Goal: Task Accomplishment & Management: Complete application form

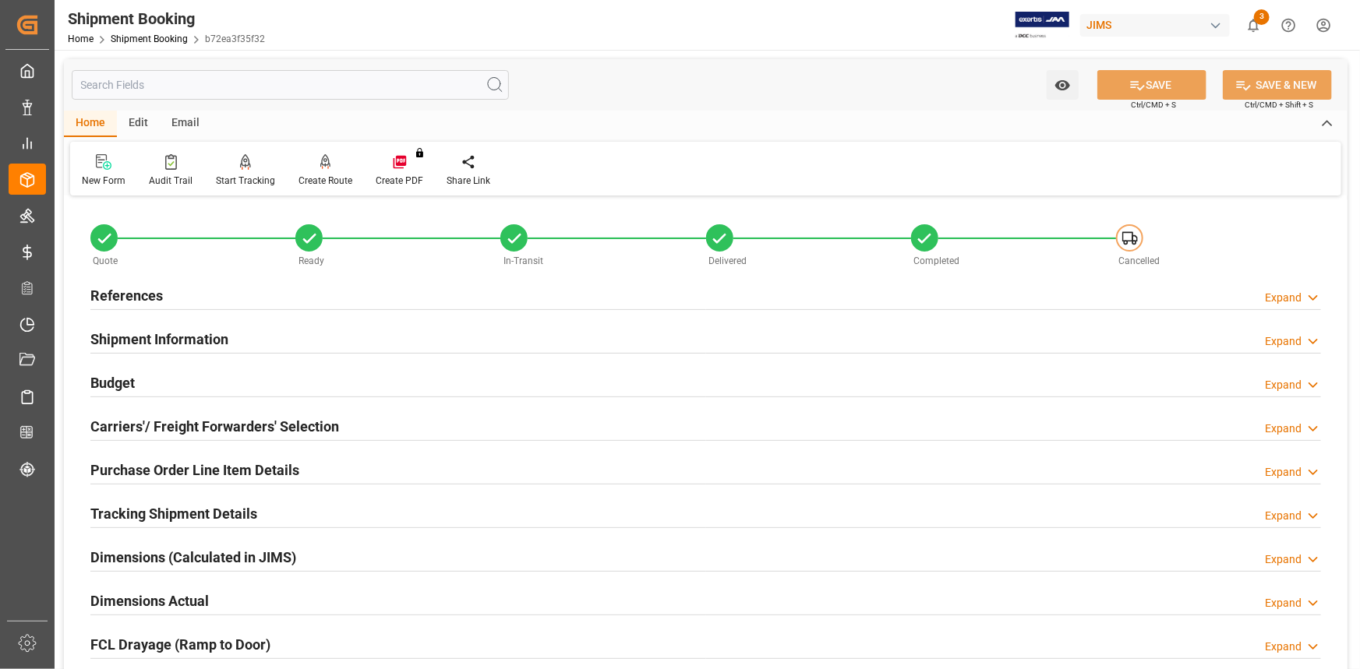
scroll to position [499, 0]
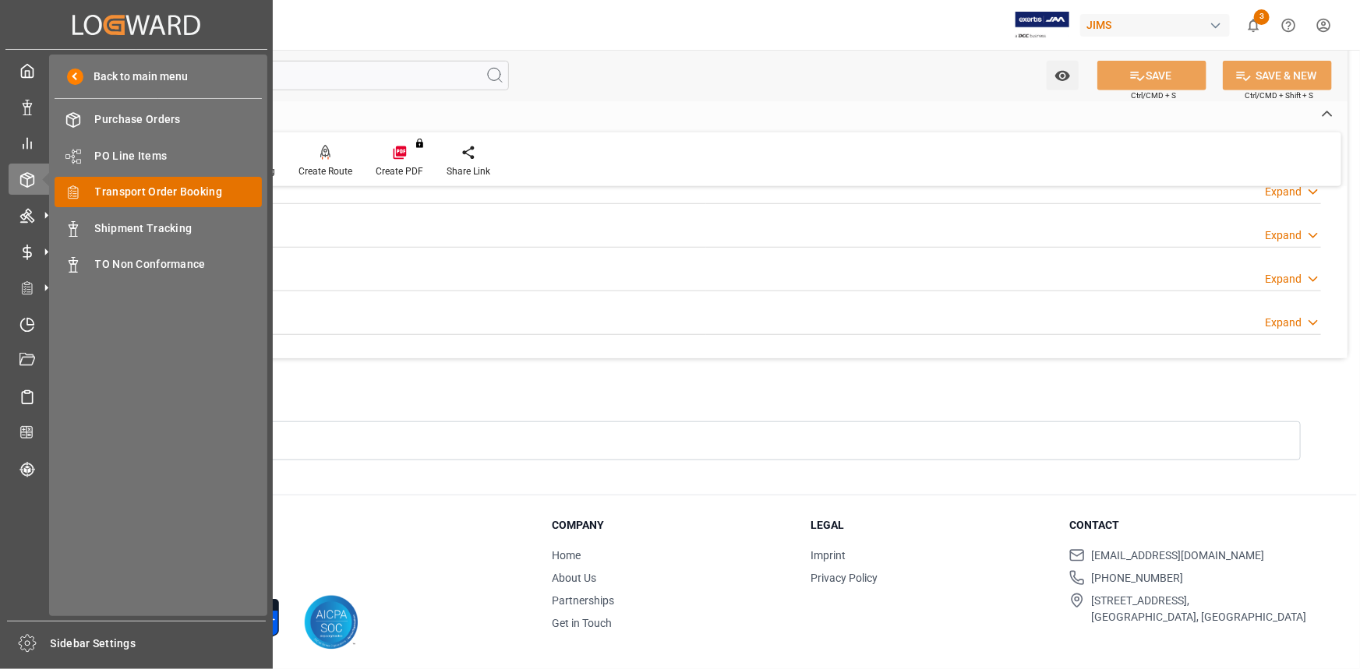
click at [162, 194] on span "Transport Order Booking" at bounding box center [179, 192] width 168 height 16
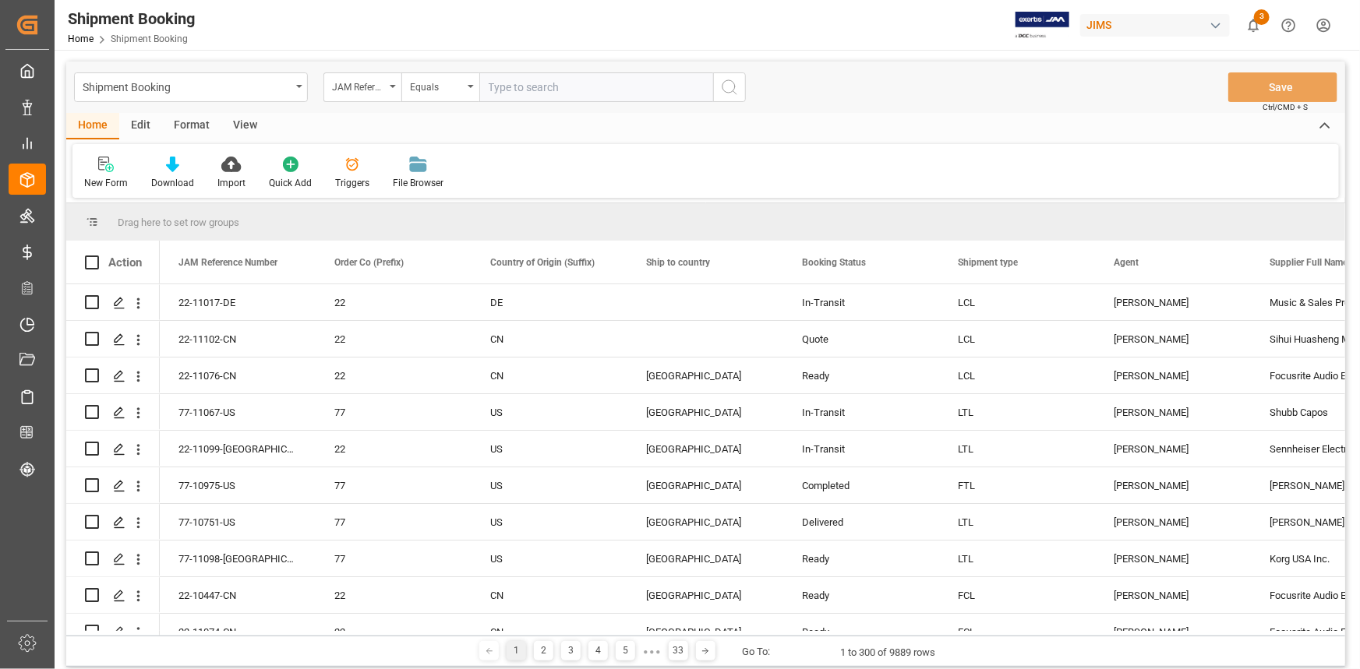
click at [554, 87] on input "text" at bounding box center [596, 87] width 234 height 30
paste input "22-11078-CN"
type input "22-11078-CN"
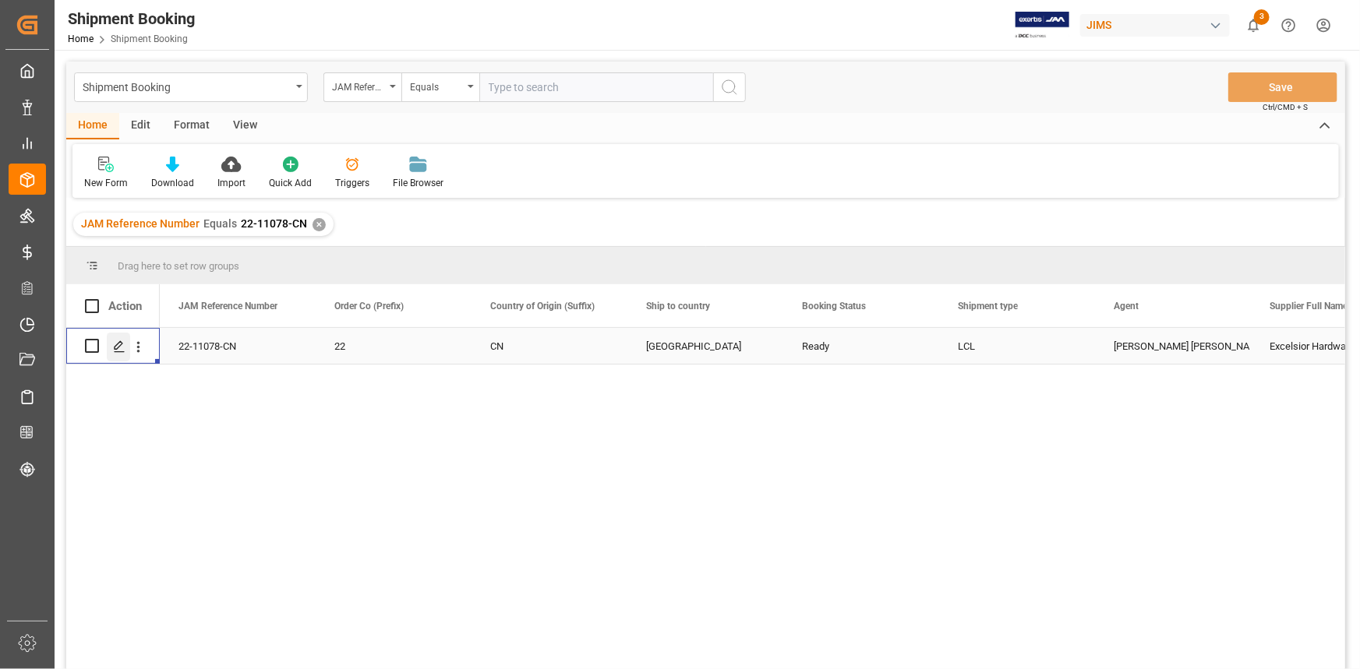
click at [125, 345] on div "Press SPACE to select this row." at bounding box center [118, 347] width 23 height 29
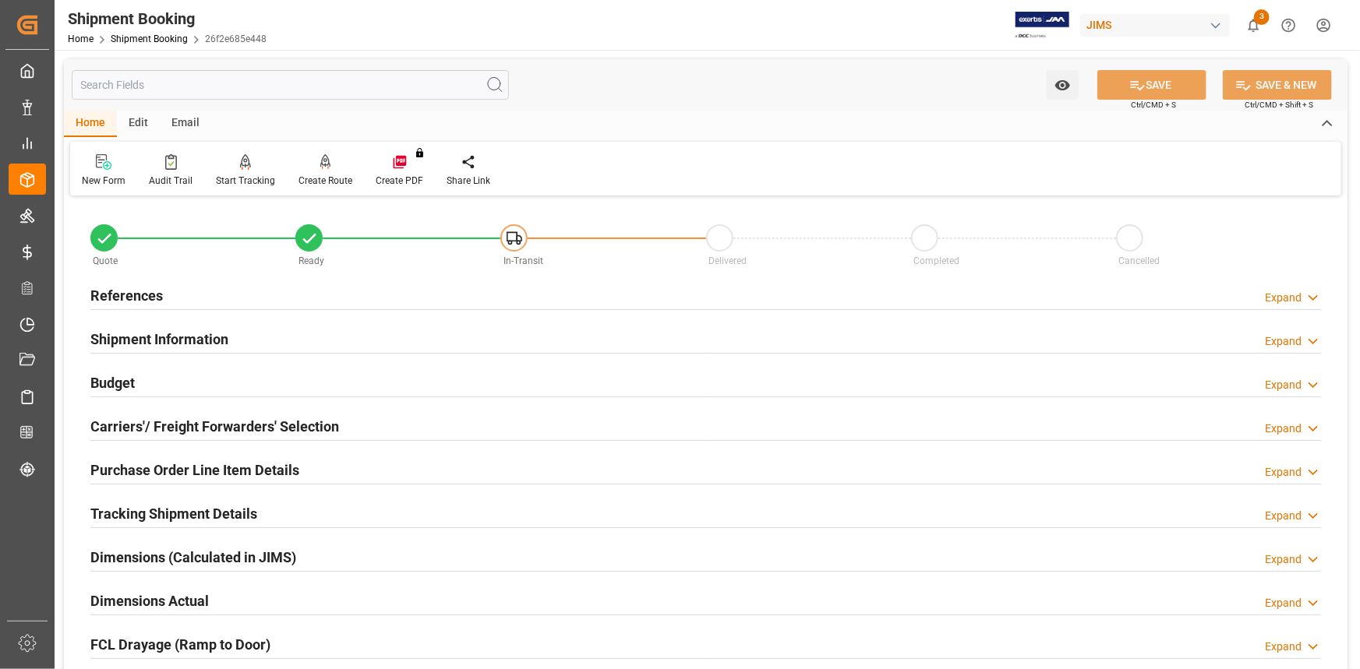
click at [249, 343] on div "Shipment Information Expand" at bounding box center [705, 338] width 1230 height 30
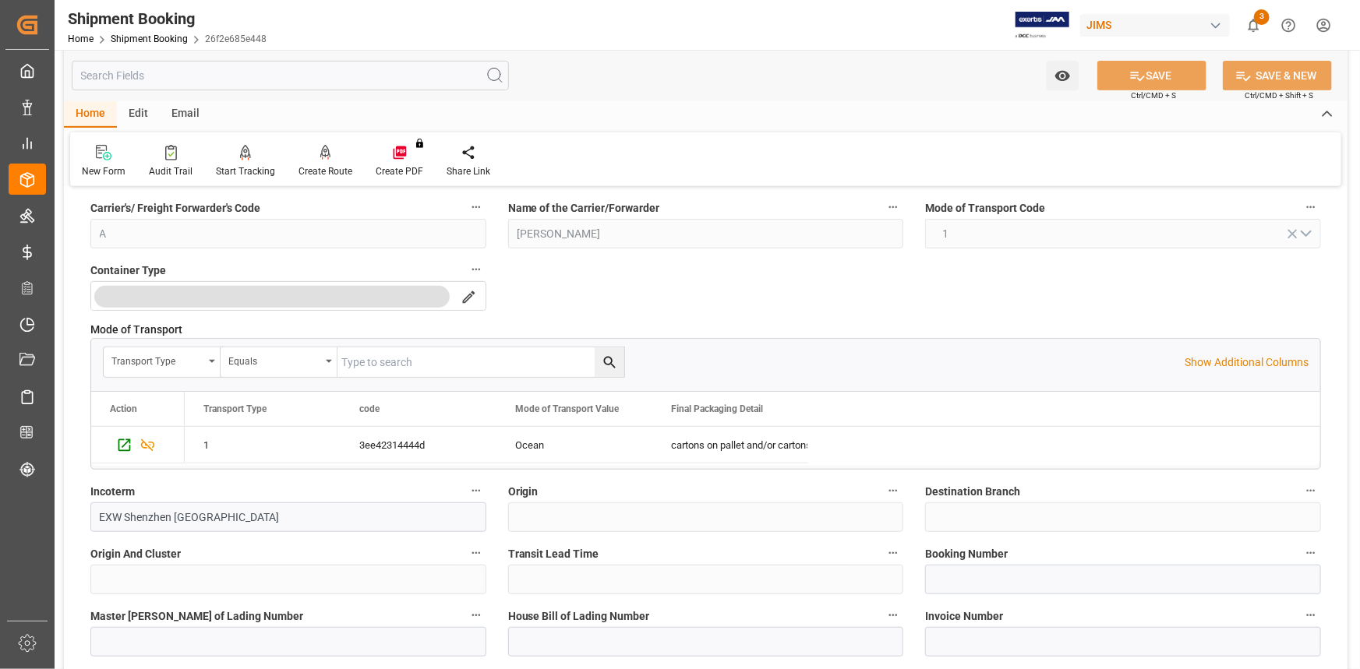
scroll to position [354, 0]
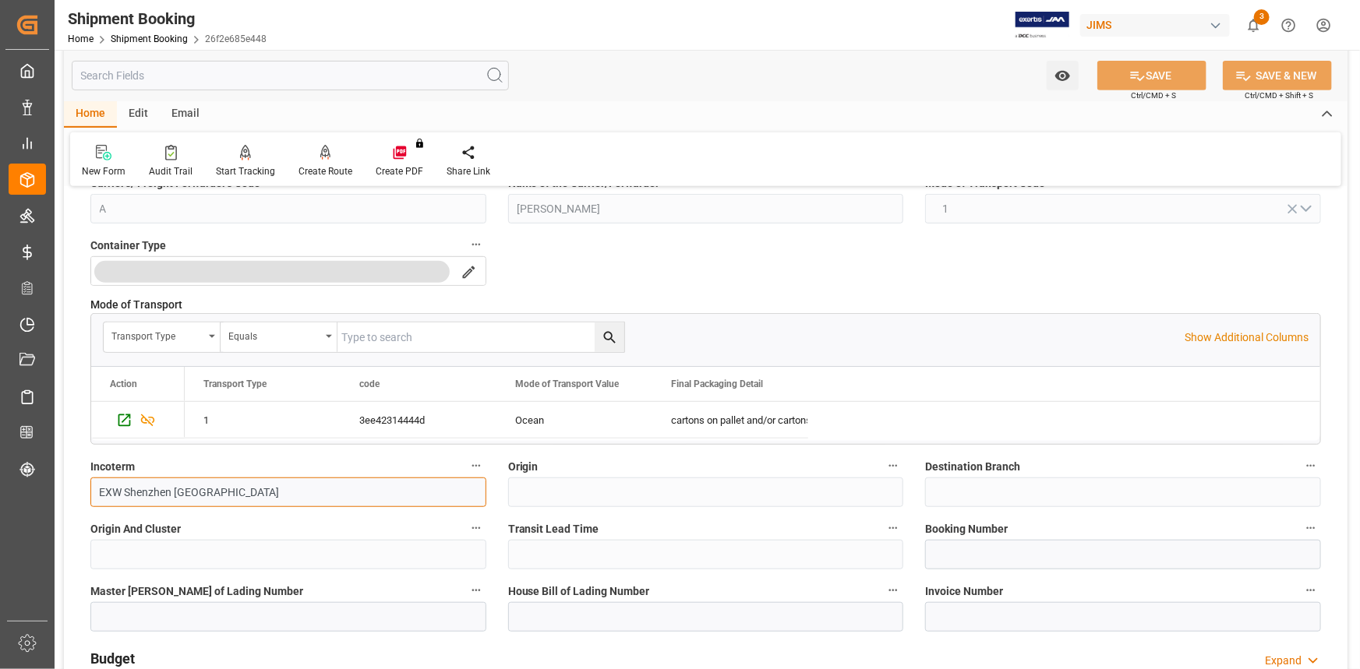
drag, startPoint x: 226, startPoint y: 495, endPoint x: 89, endPoint y: 477, distance: 138.3
click at [89, 477] on div "Incoterm EXW [GEOGRAPHIC_DATA] [GEOGRAPHIC_DATA]" at bounding box center [288, 481] width 418 height 62
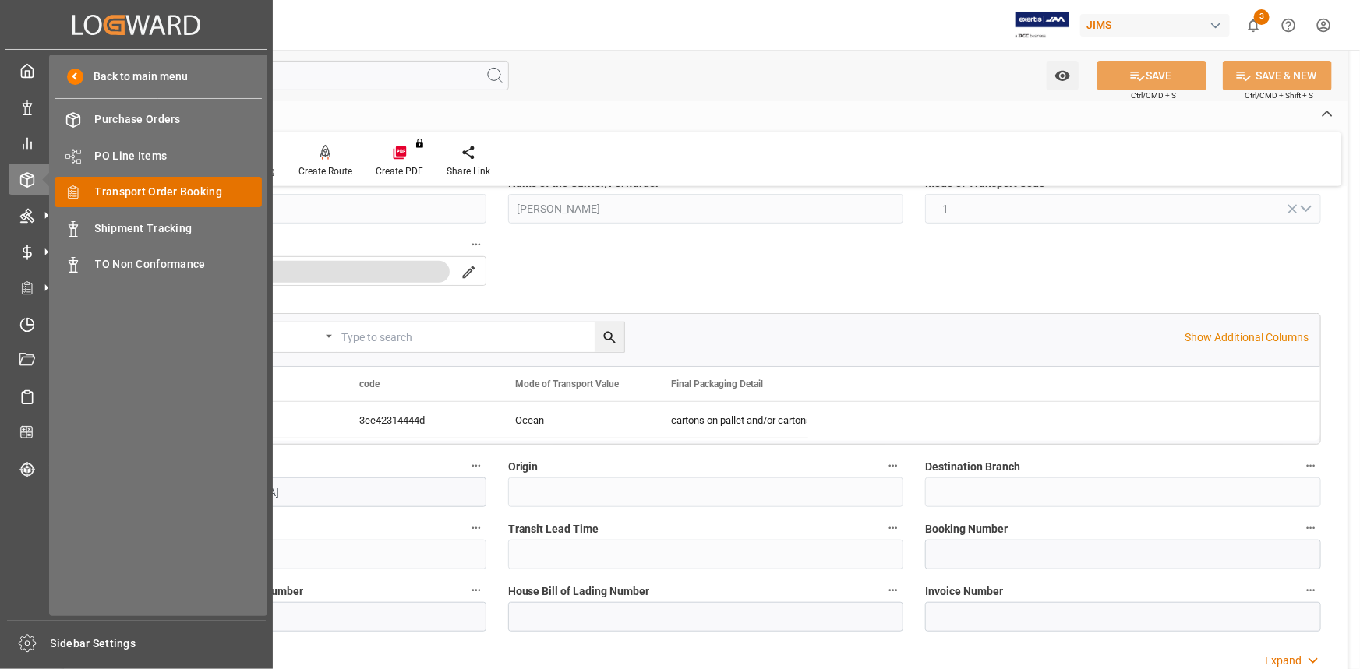
click at [146, 187] on span "Transport Order Booking" at bounding box center [179, 192] width 168 height 16
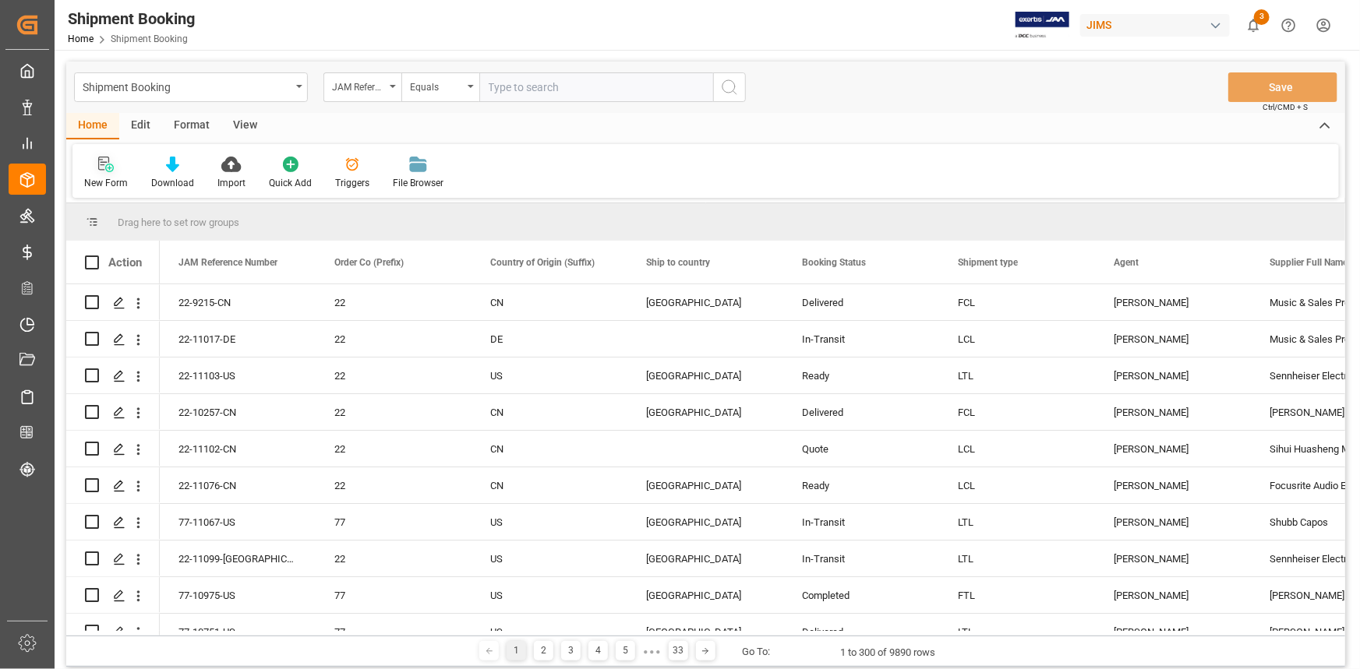
click at [114, 169] on div at bounding box center [106, 164] width 44 height 16
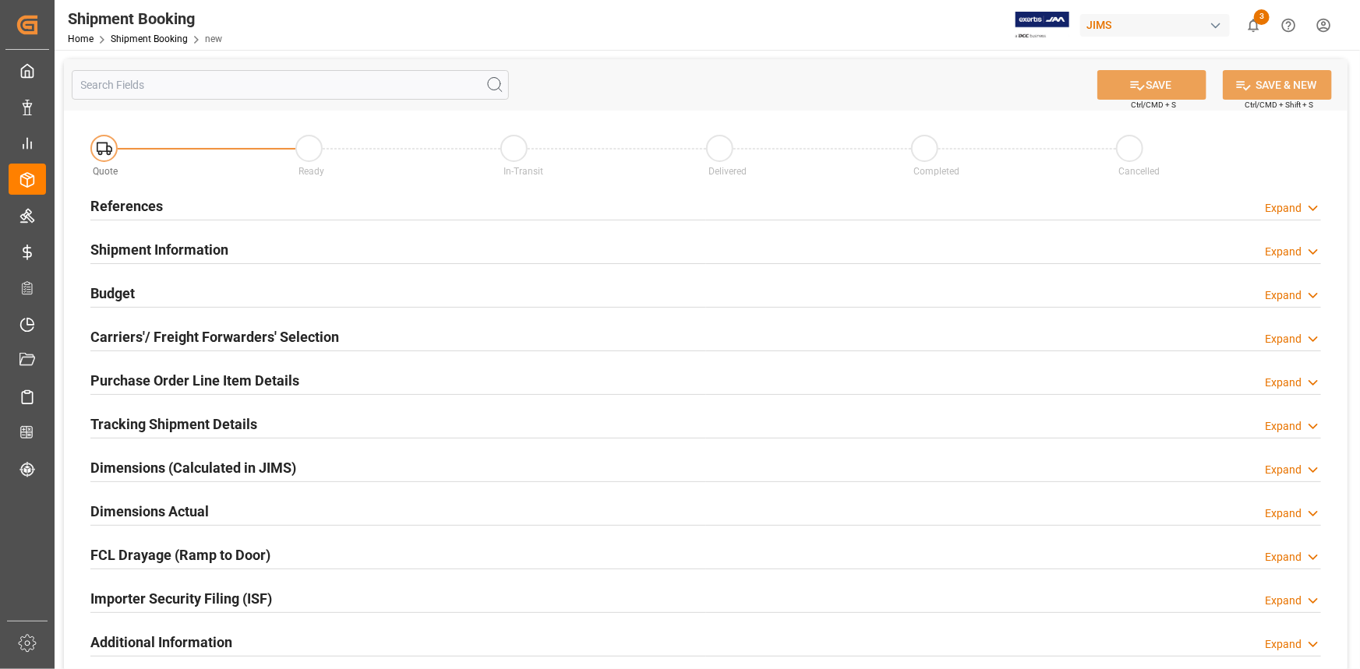
click at [250, 198] on div "References Expand" at bounding box center [705, 205] width 1230 height 30
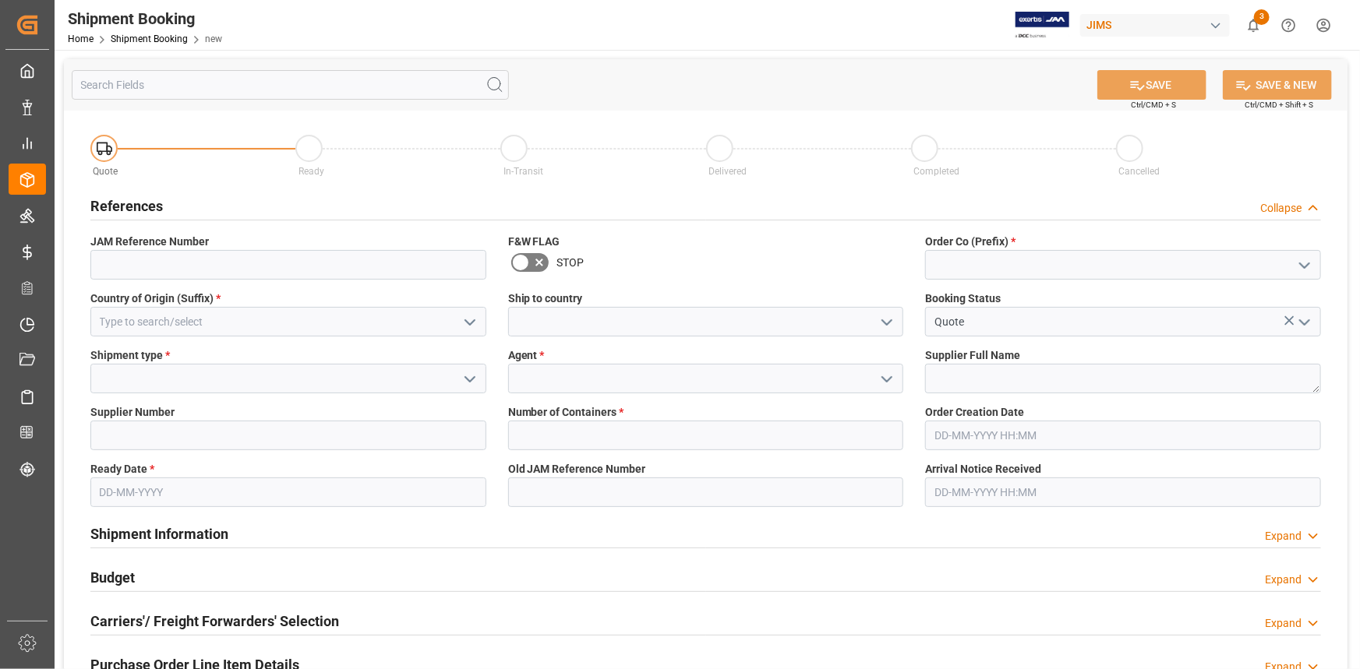
click at [1309, 266] on icon "open menu" at bounding box center [1304, 265] width 19 height 19
click at [1098, 304] on div "22" at bounding box center [1123, 299] width 394 height 35
type input "22"
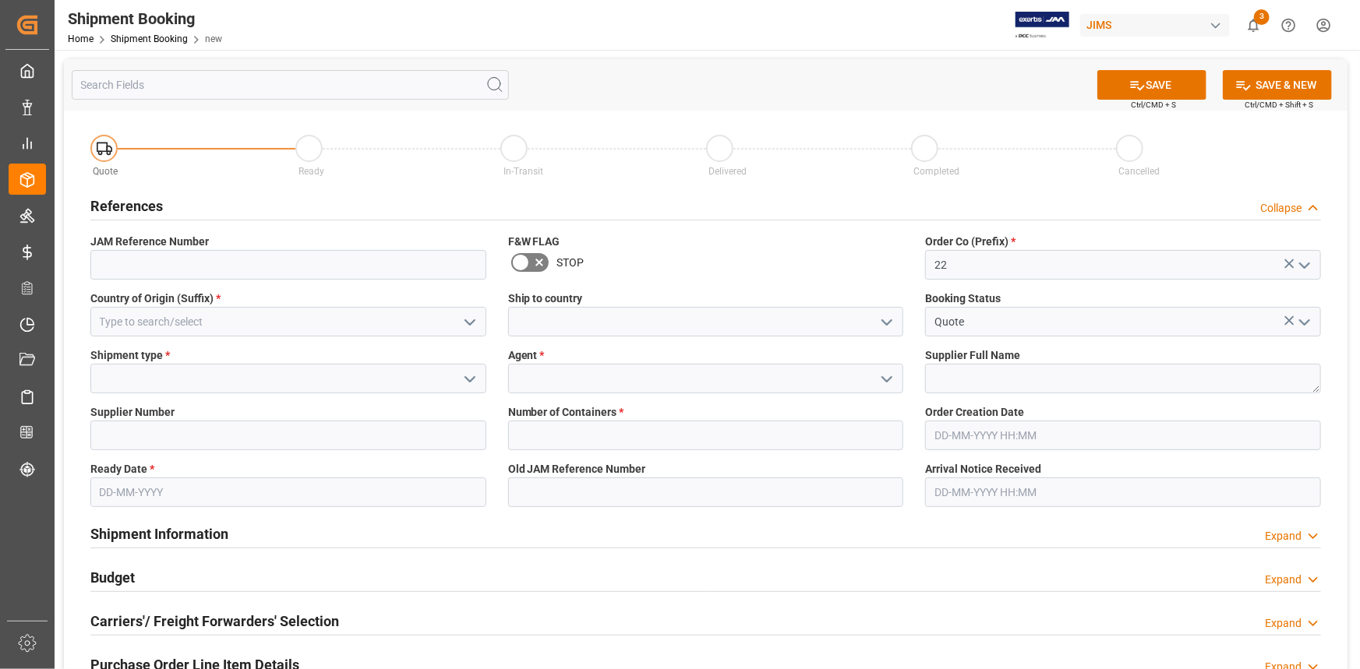
click at [467, 320] on polyline "open menu" at bounding box center [469, 322] width 9 height 5
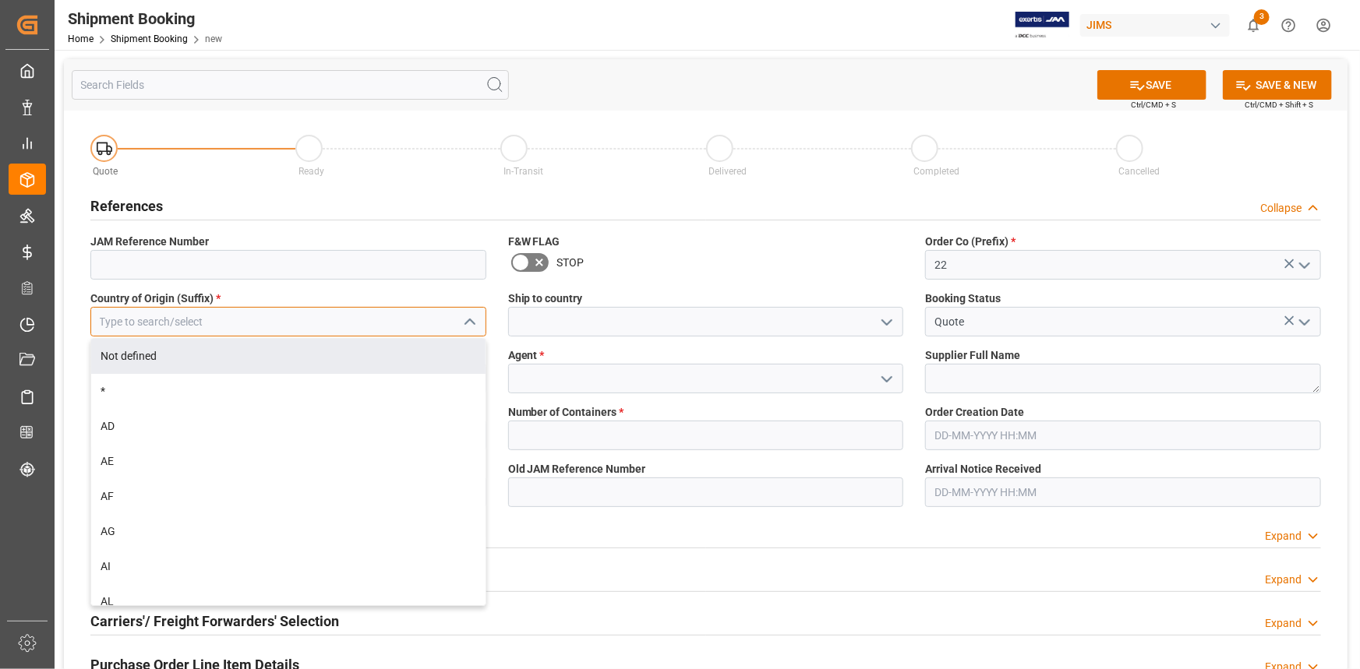
click at [245, 324] on input at bounding box center [288, 322] width 396 height 30
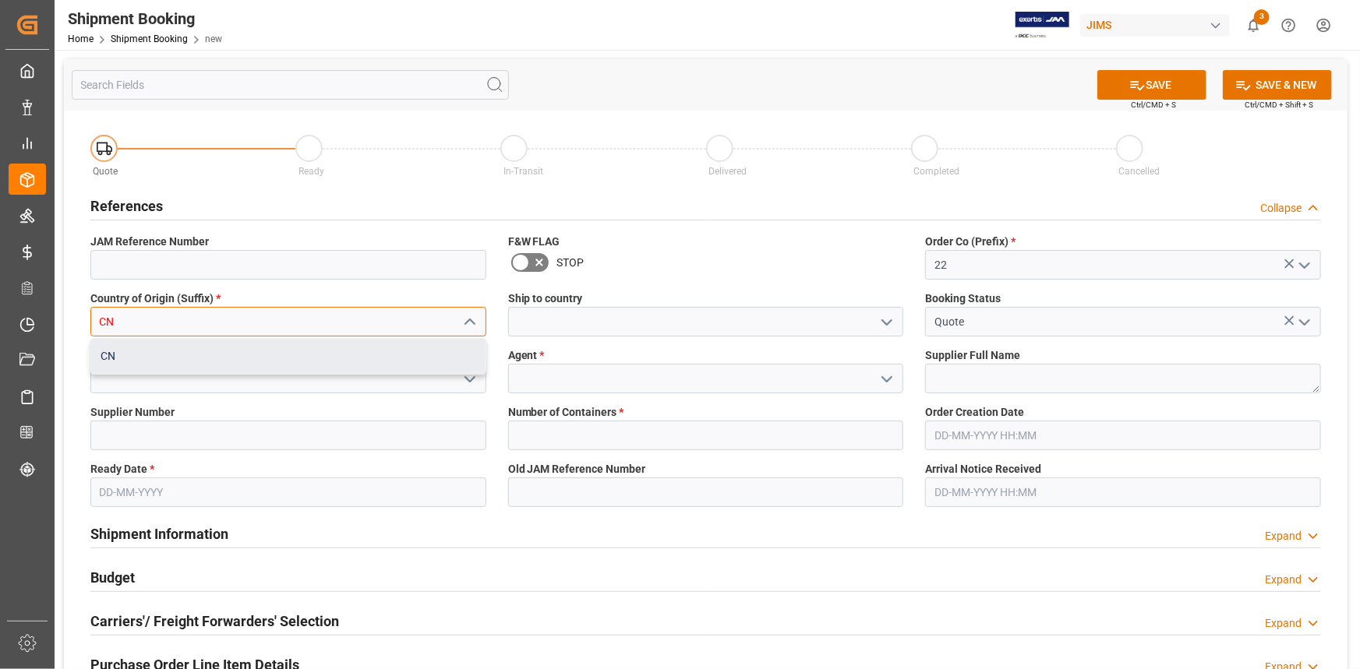
click at [245, 349] on div "CN" at bounding box center [288, 356] width 394 height 35
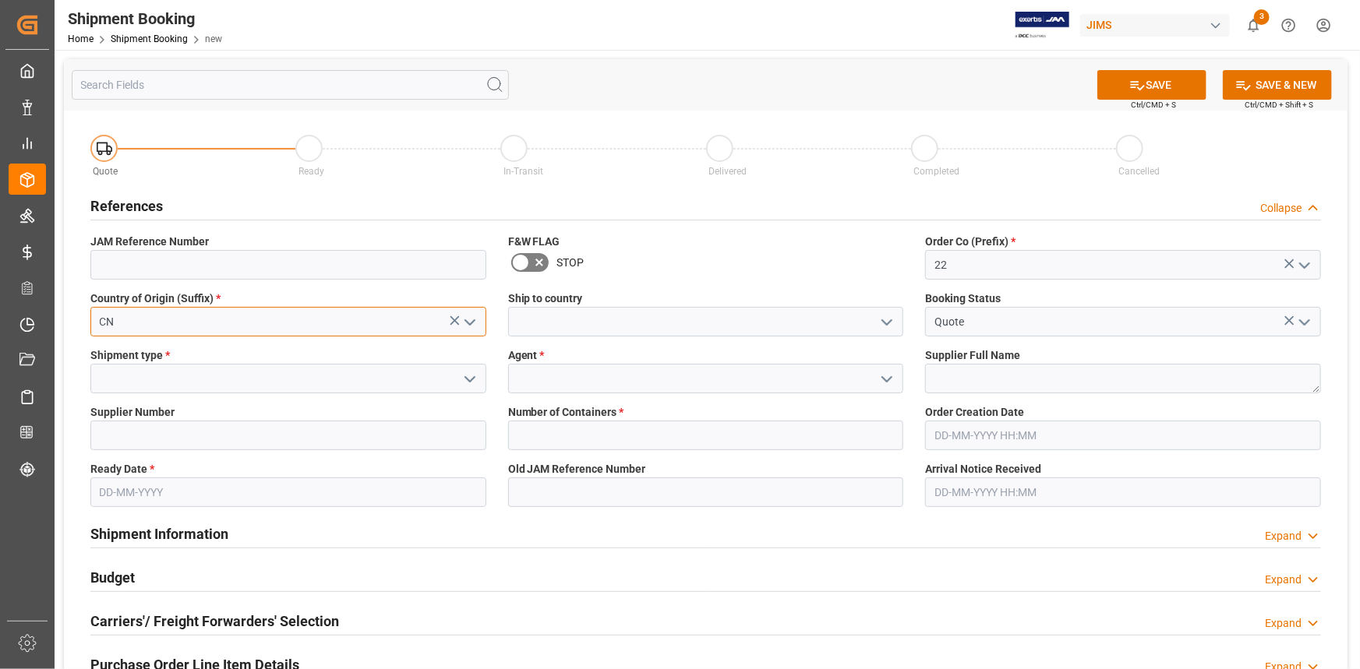
type input "CN"
click at [890, 315] on icon "open menu" at bounding box center [886, 322] width 19 height 19
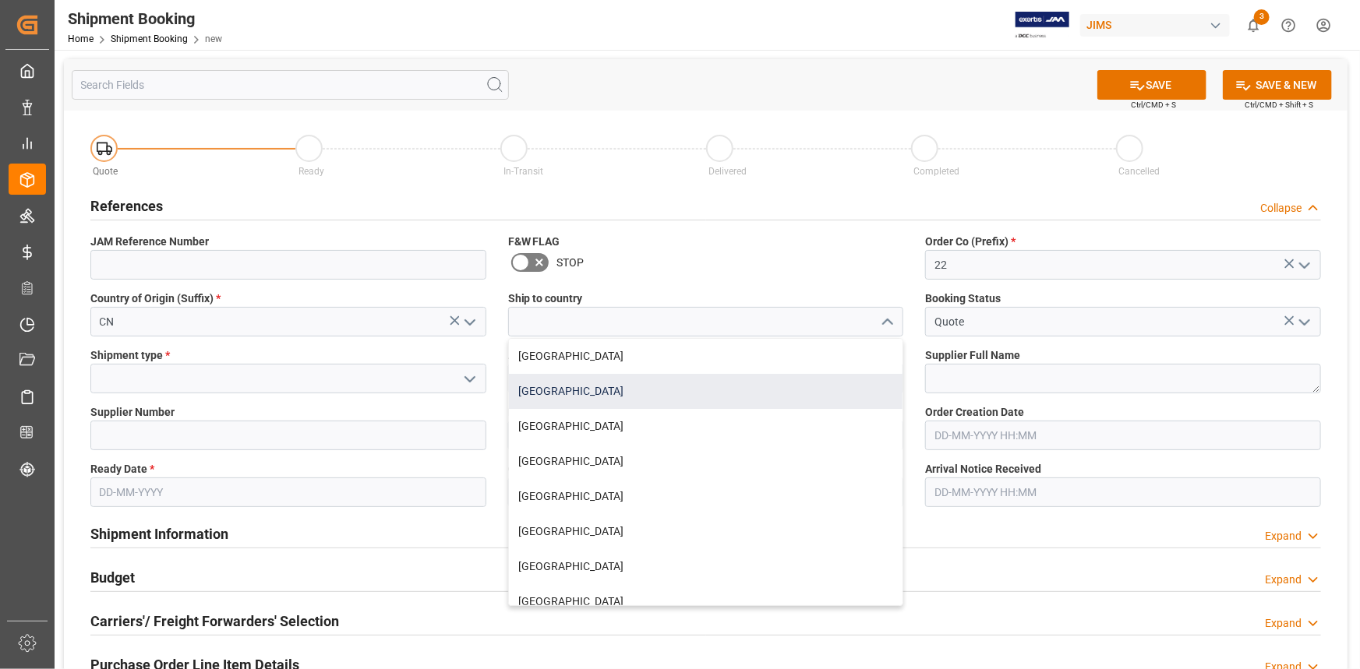
click at [623, 390] on div "[GEOGRAPHIC_DATA]" at bounding box center [706, 391] width 394 height 35
type input "[GEOGRAPHIC_DATA]"
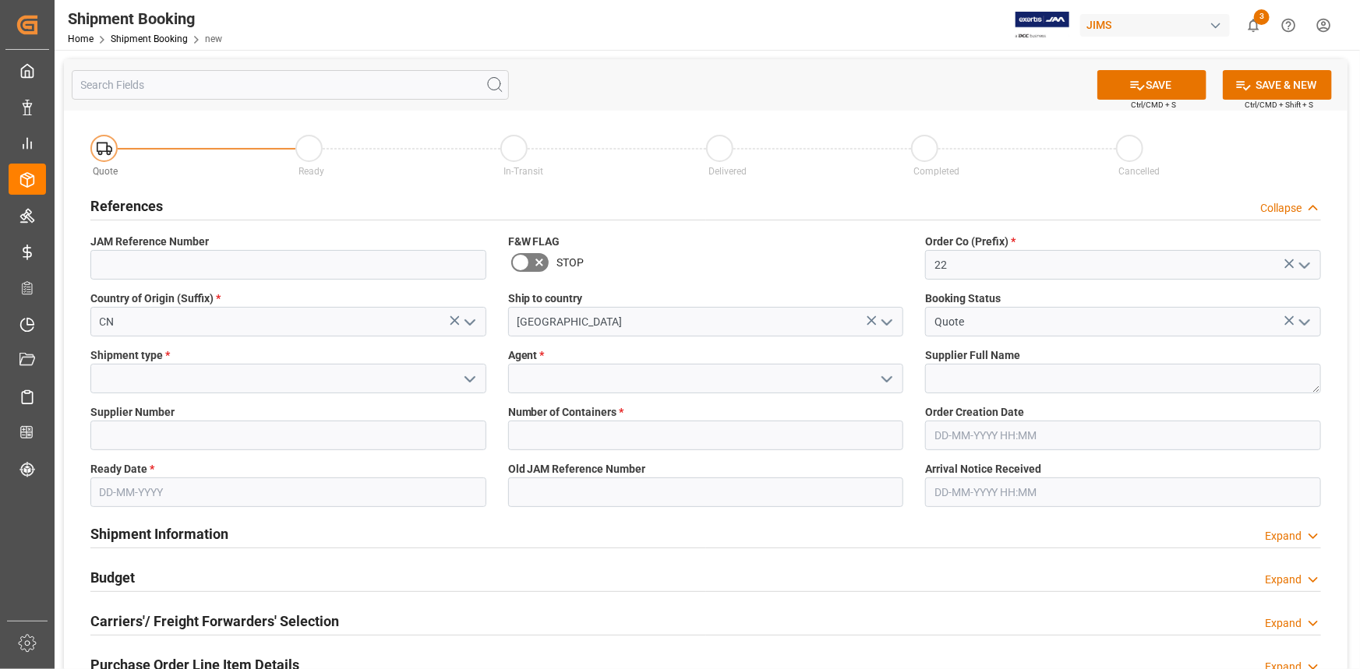
click at [468, 379] on polyline "open menu" at bounding box center [469, 379] width 9 height 5
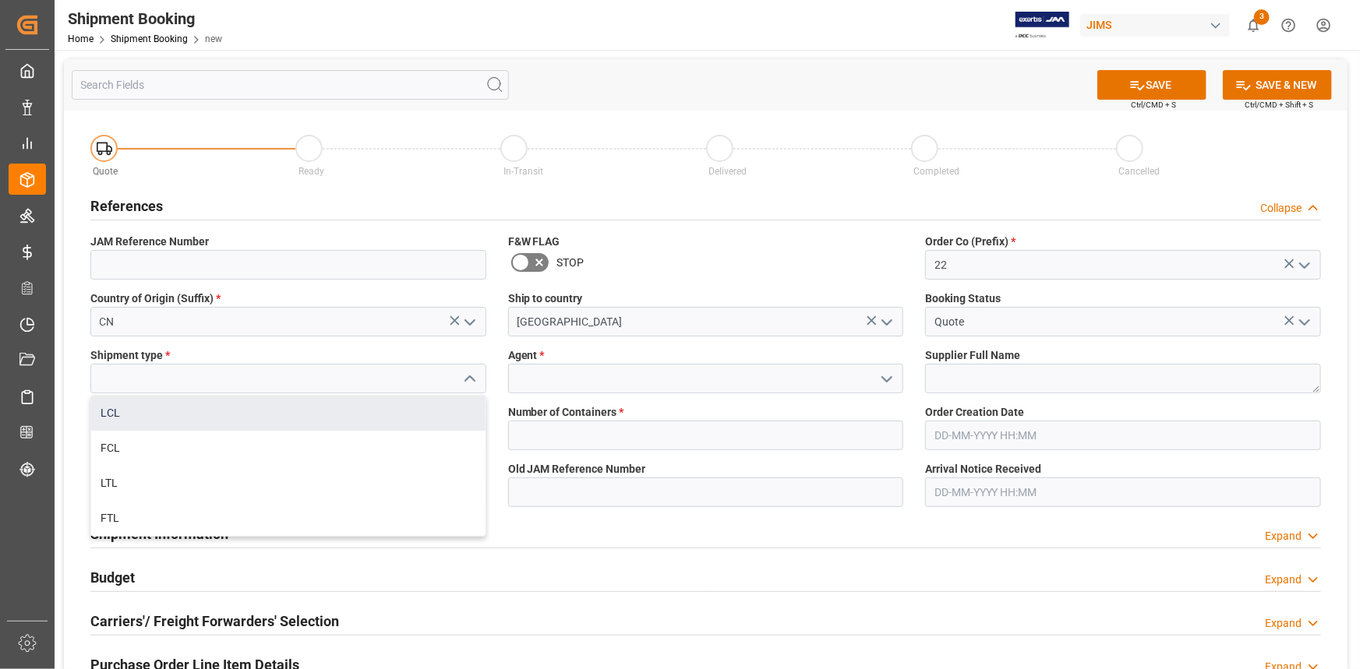
click at [245, 422] on div "LCL" at bounding box center [288, 413] width 394 height 35
type input "LCL"
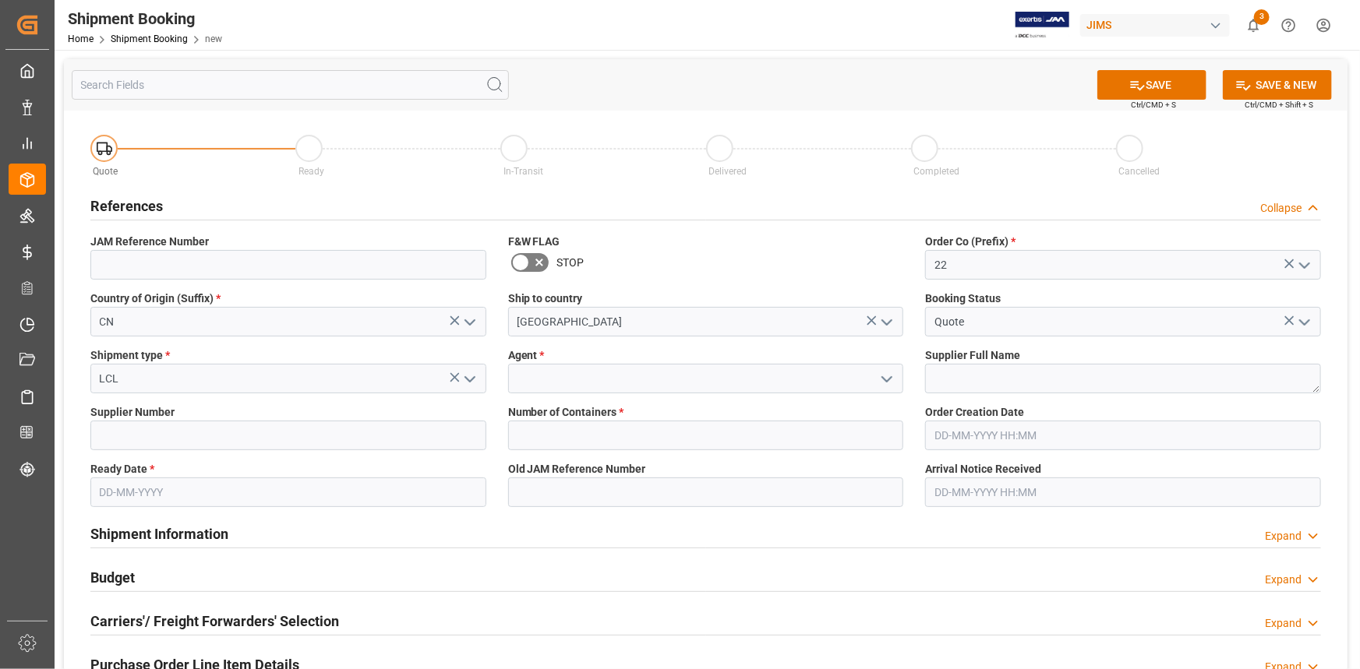
click at [891, 374] on icon "open menu" at bounding box center [886, 379] width 19 height 19
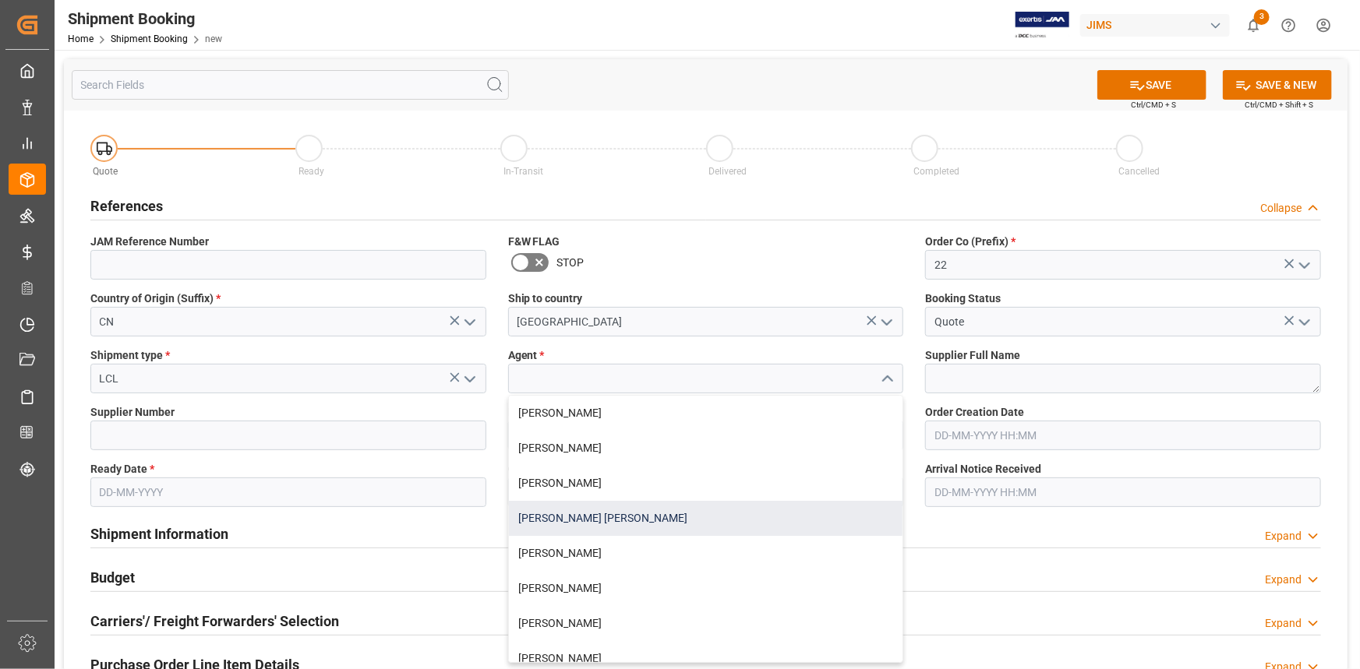
click at [663, 520] on div "[PERSON_NAME] [PERSON_NAME]" at bounding box center [706, 518] width 394 height 35
type input "[PERSON_NAME] [PERSON_NAME]"
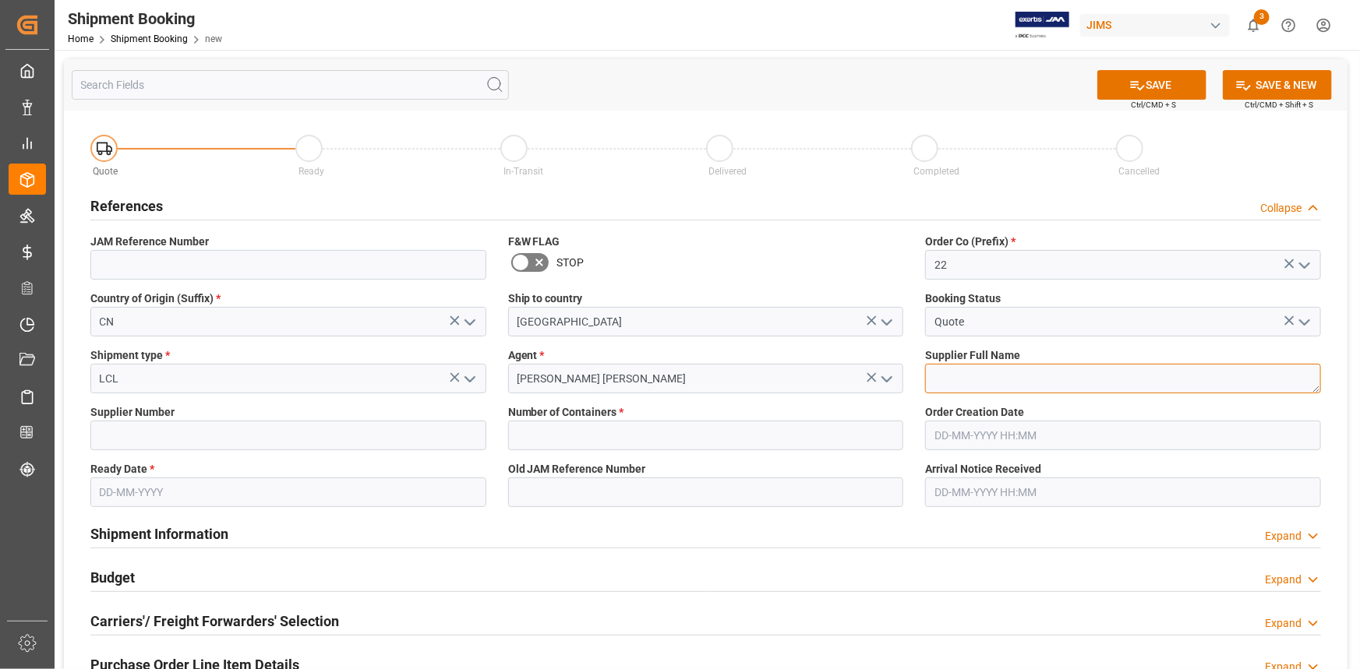
click at [974, 376] on textarea at bounding box center [1123, 379] width 396 height 30
paste textarea "WT Technology"
type textarea "WT Technology"
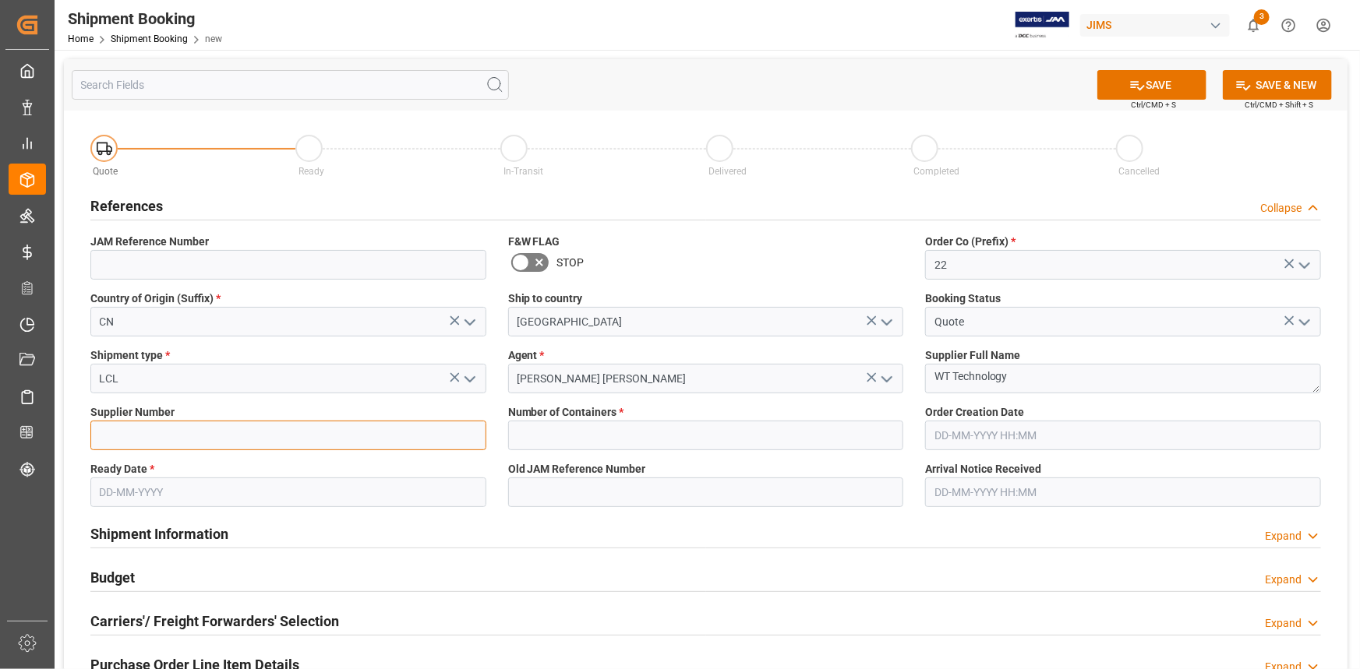
click at [310, 430] on input at bounding box center [288, 436] width 396 height 30
paste input "767456"
type input "767456"
click at [186, 481] on input "text" at bounding box center [288, 493] width 396 height 30
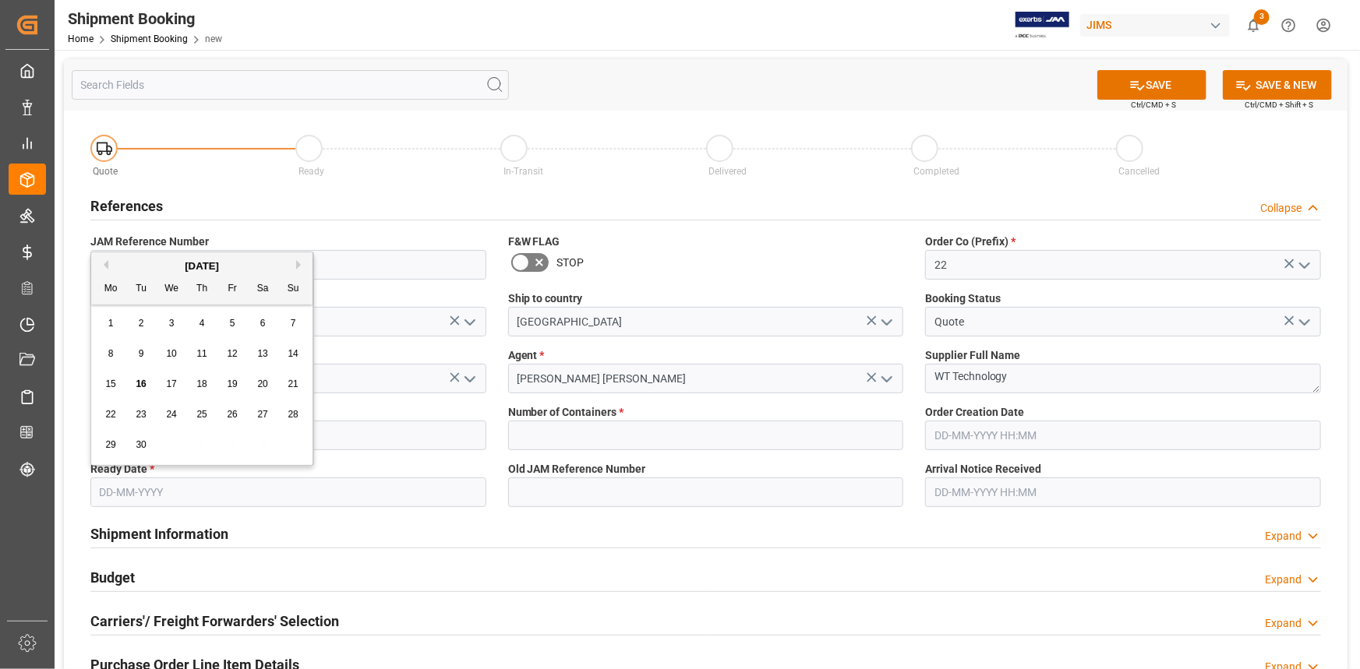
click at [140, 383] on span "16" at bounding box center [141, 384] width 10 height 11
type input "[DATE]"
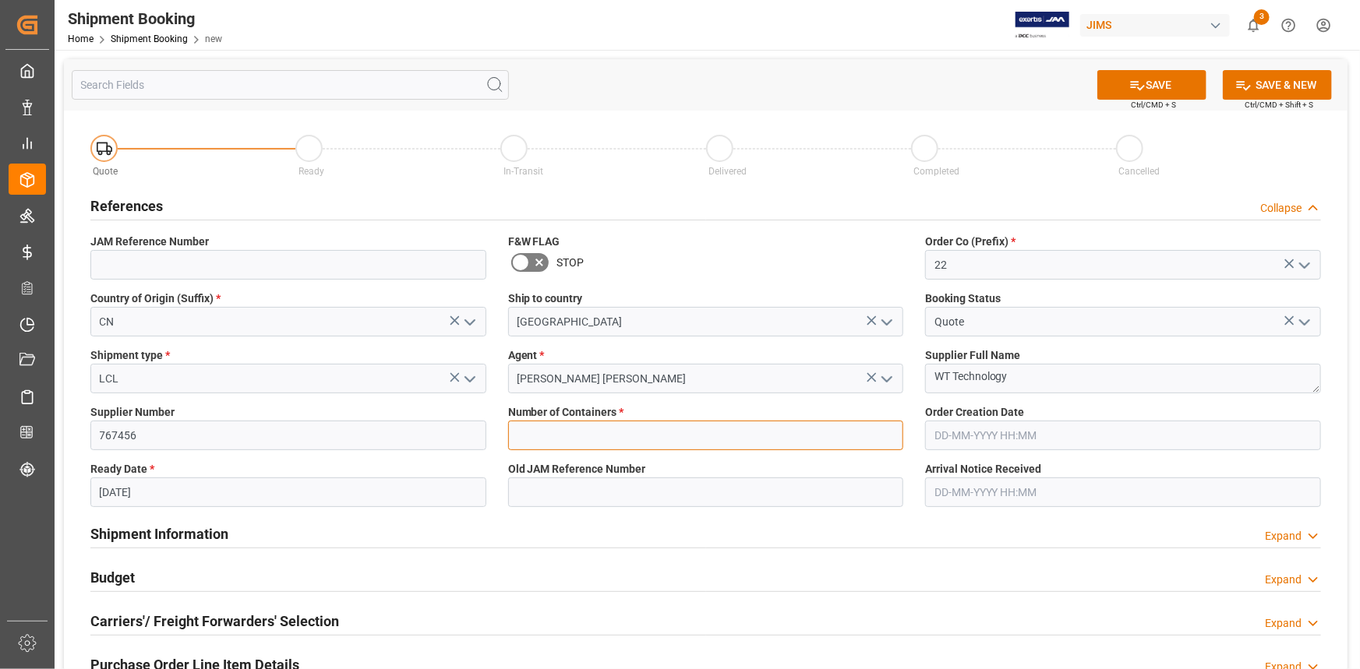
click at [637, 426] on input "text" at bounding box center [706, 436] width 396 height 30
type input "0"
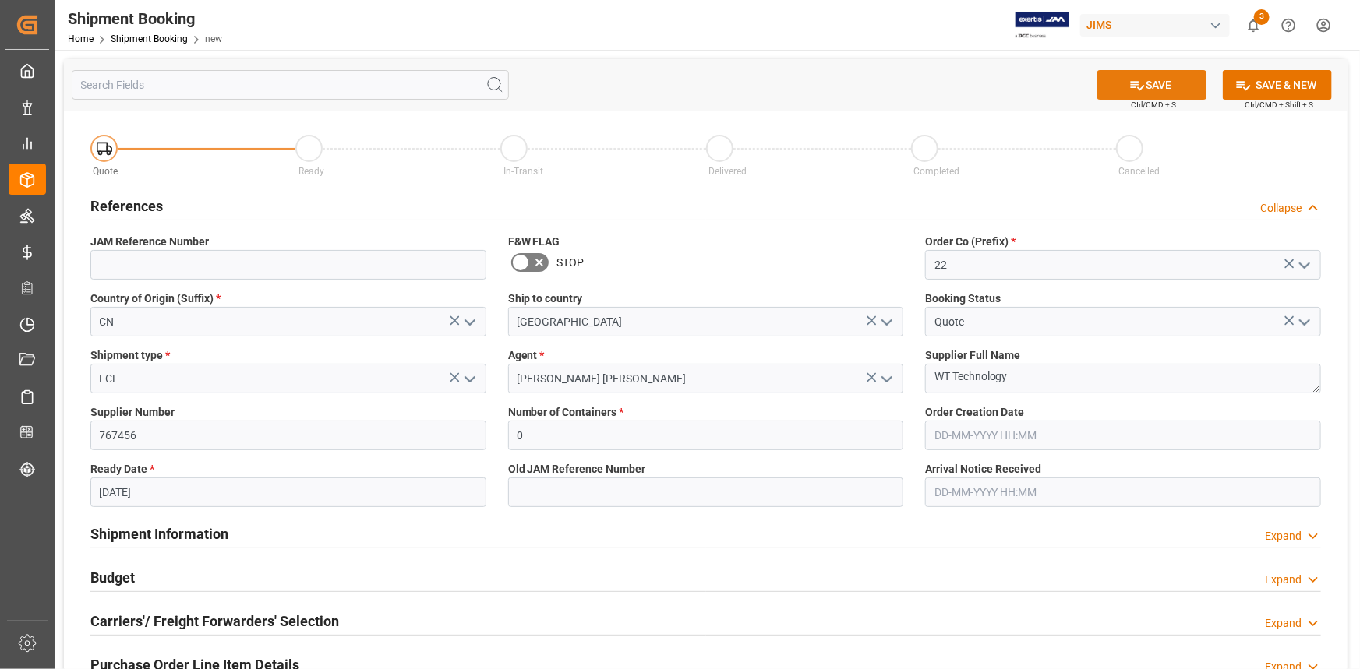
click at [1160, 92] on button "SAVE" at bounding box center [1151, 85] width 109 height 30
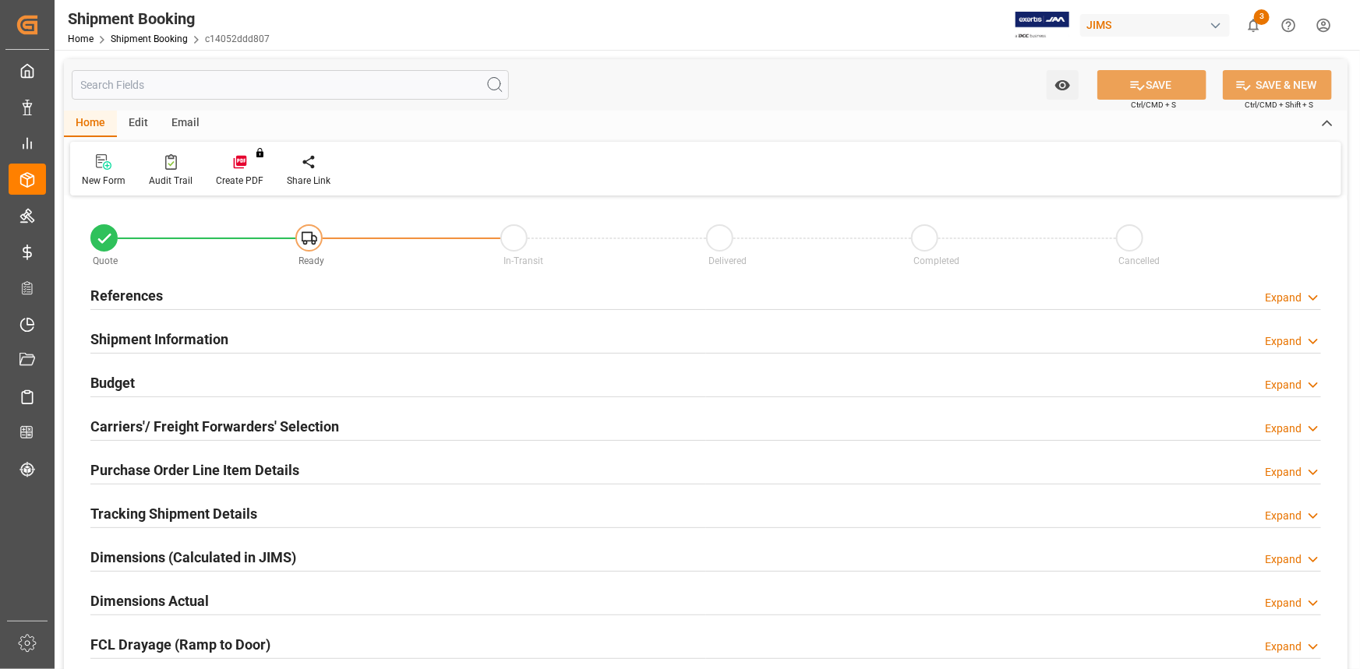
type input "0"
type input "[DATE]"
click at [236, 291] on div "References Expand" at bounding box center [705, 295] width 1230 height 30
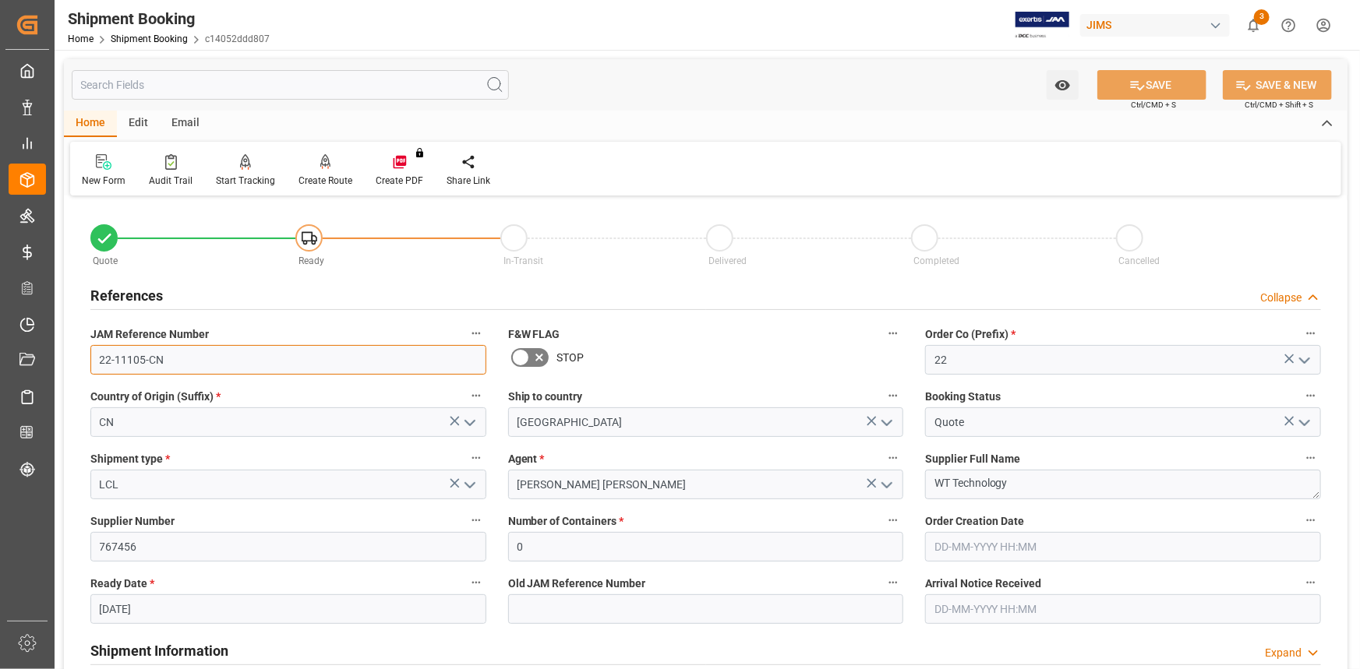
drag, startPoint x: 164, startPoint y: 356, endPoint x: 53, endPoint y: 351, distance: 111.6
click at [53, 351] on div "Created by potrace 1.15, written by Peter Selinger 2001-2017 Created by potrace…" at bounding box center [680, 334] width 1360 height 669
